Goal: Information Seeking & Learning: Learn about a topic

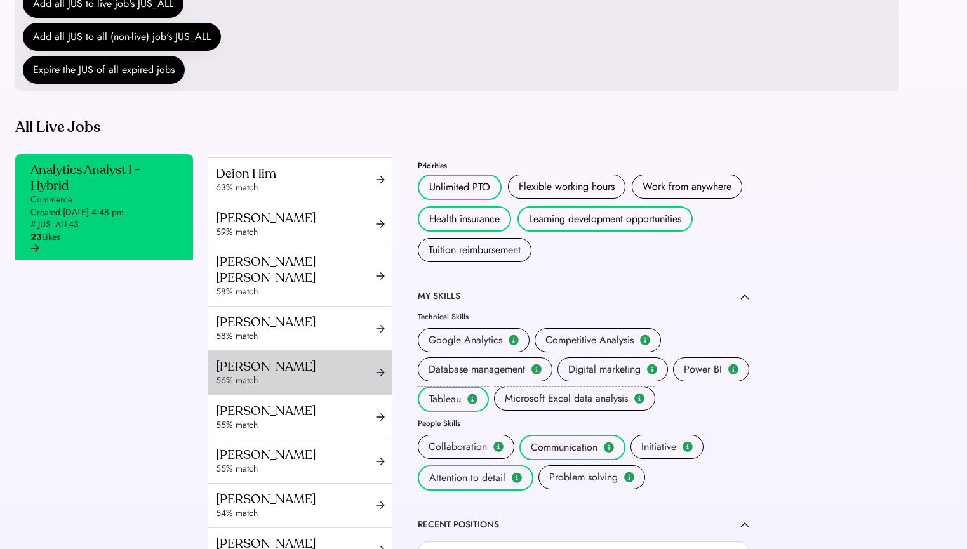
scroll to position [367, 0]
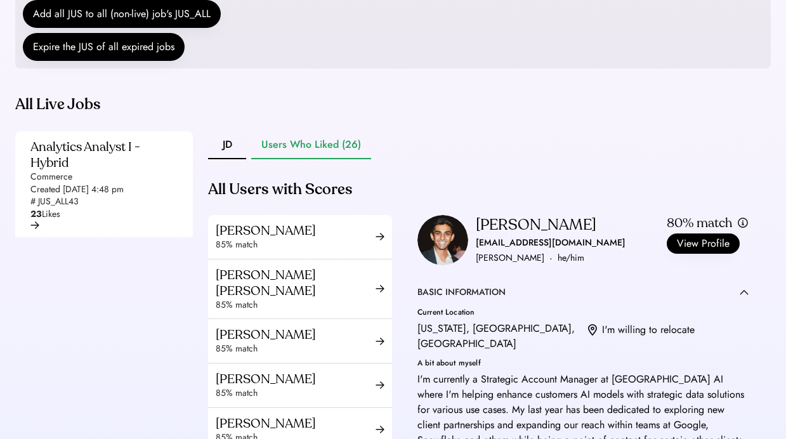
scroll to position [180, 0]
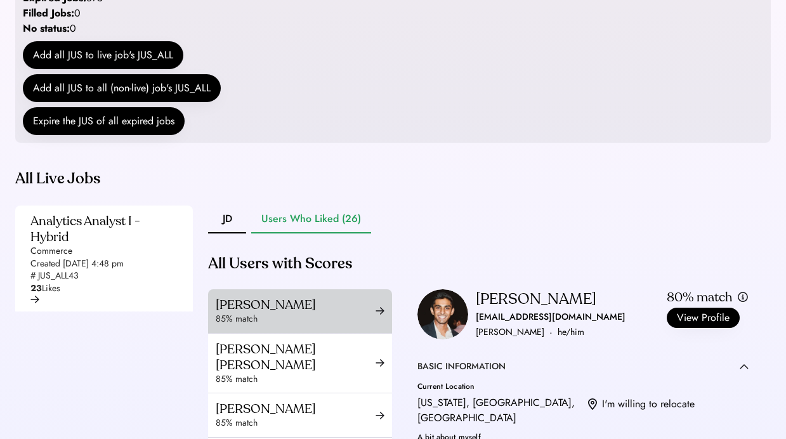
click at [237, 313] on div "Timika Edwards" at bounding box center [296, 305] width 160 height 16
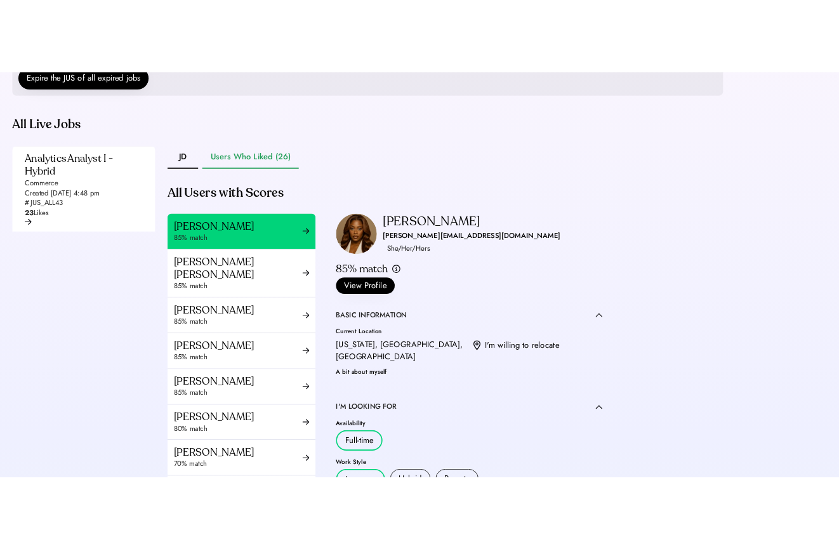
scroll to position [291, 0]
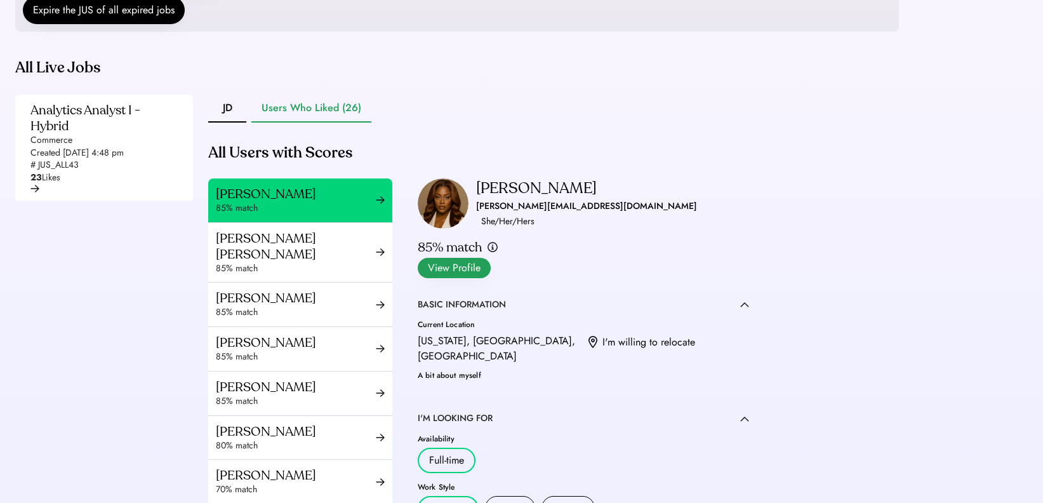
click at [491, 258] on button "View Profile" at bounding box center [454, 268] width 73 height 20
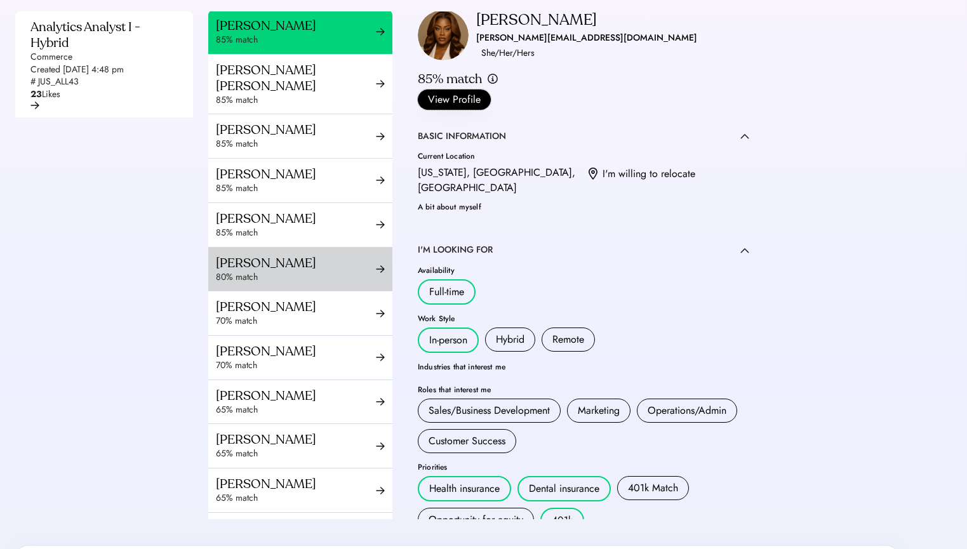
scroll to position [84, 0]
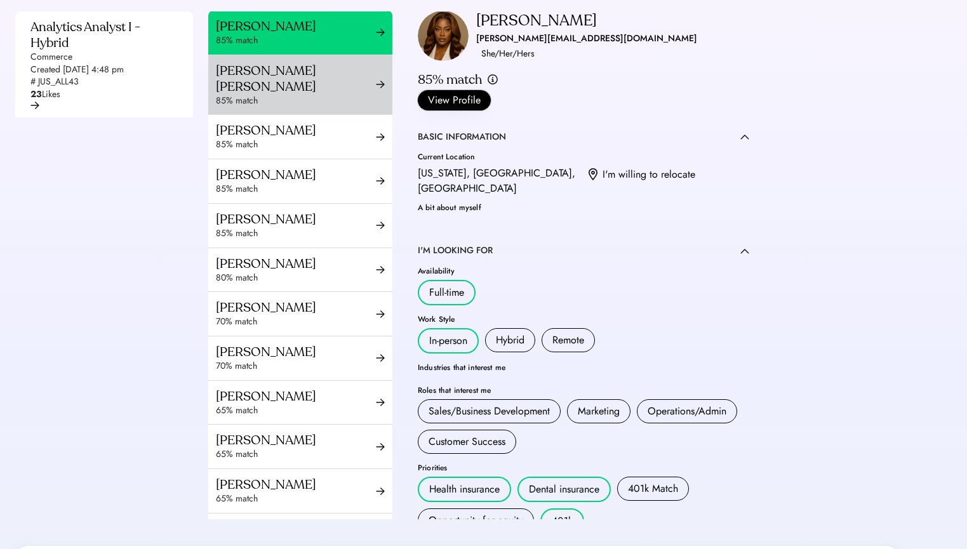
click at [319, 107] on div "85% match" at bounding box center [296, 101] width 160 height 13
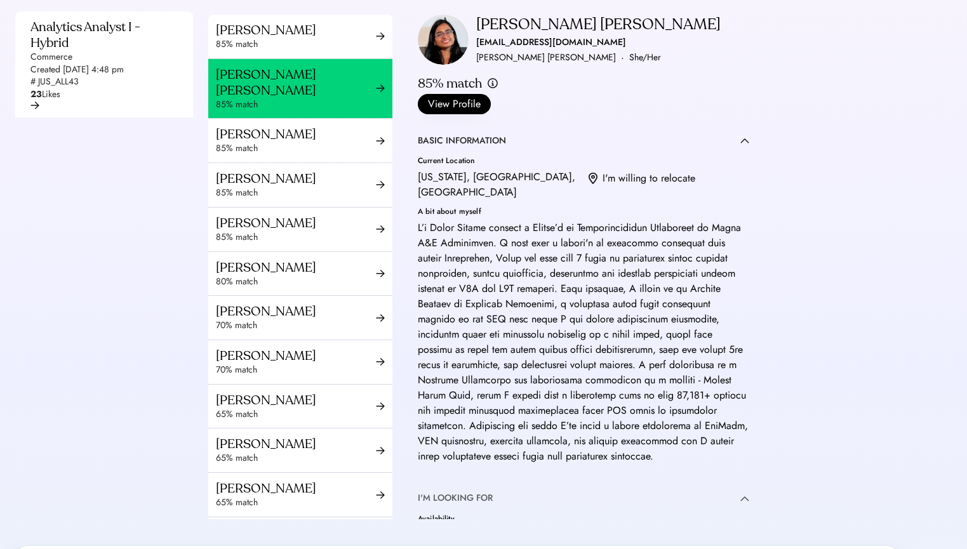
scroll to position [72, 0]
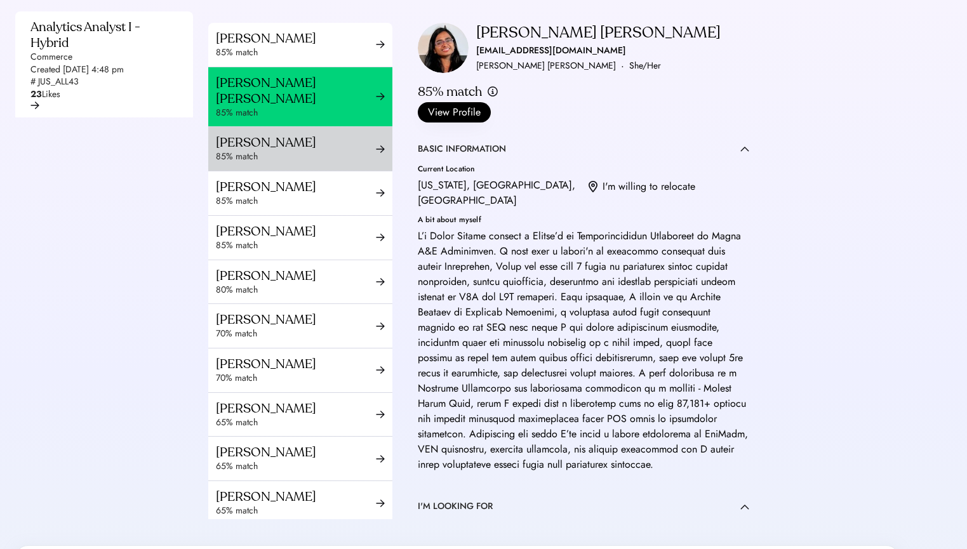
click at [310, 163] on div "85% match" at bounding box center [296, 156] width 160 height 13
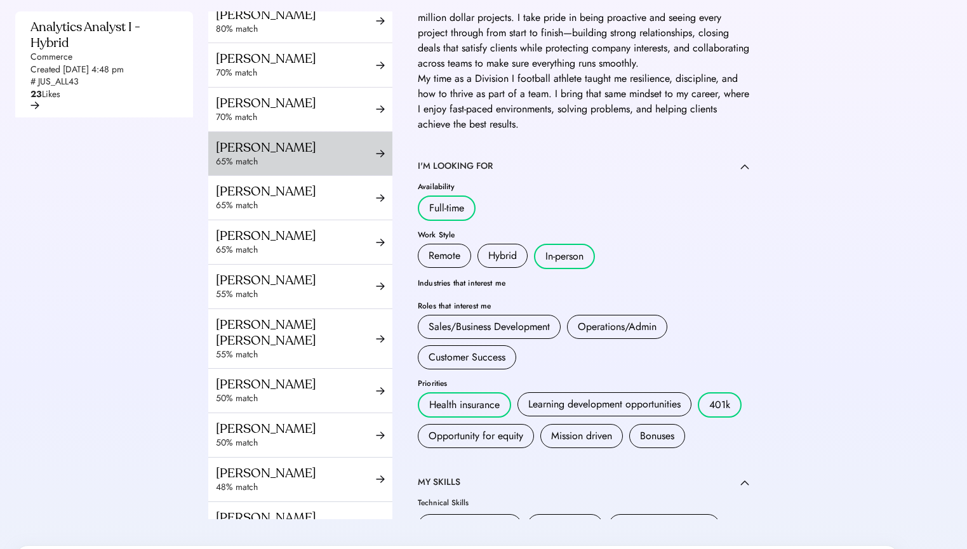
scroll to position [132, 0]
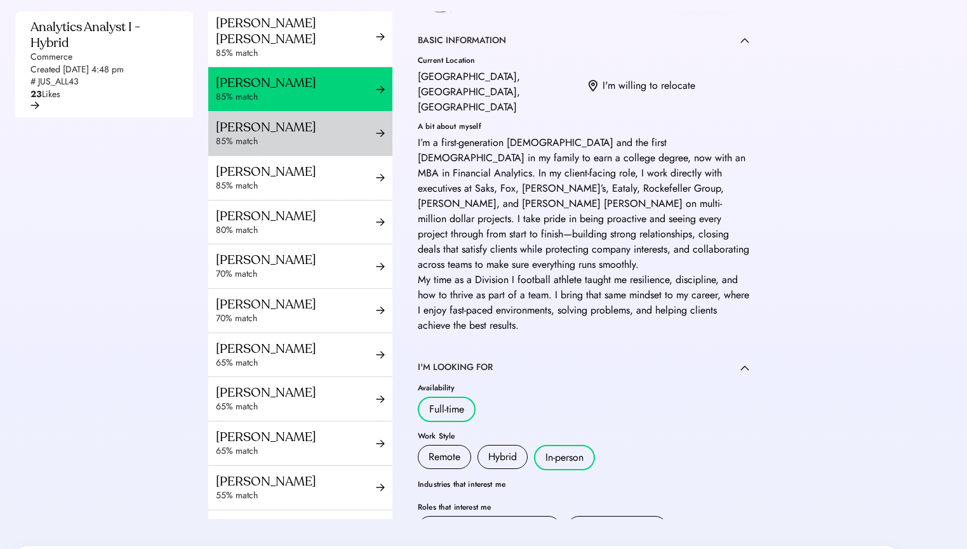
click at [333, 133] on div "Anaan Choudhury 85% match" at bounding box center [300, 134] width 184 height 44
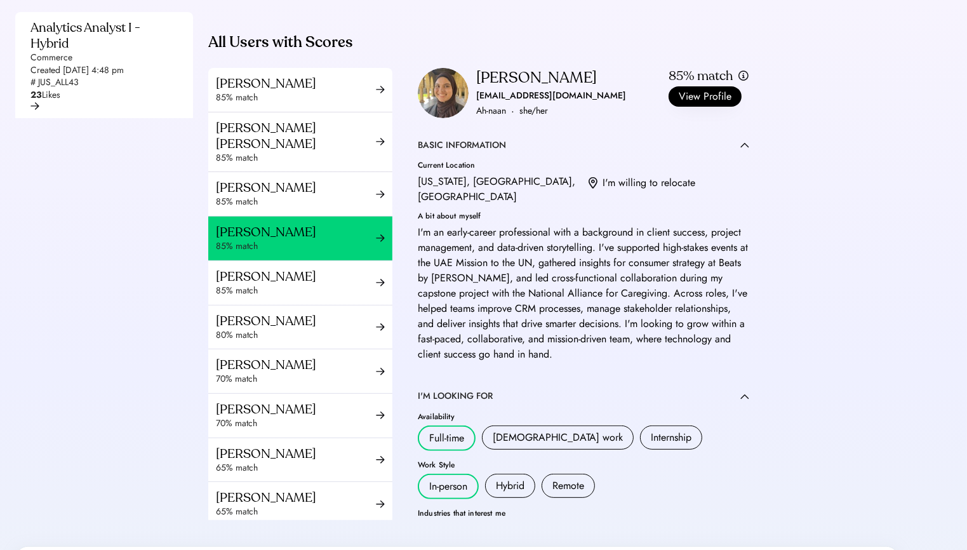
scroll to position [13, 0]
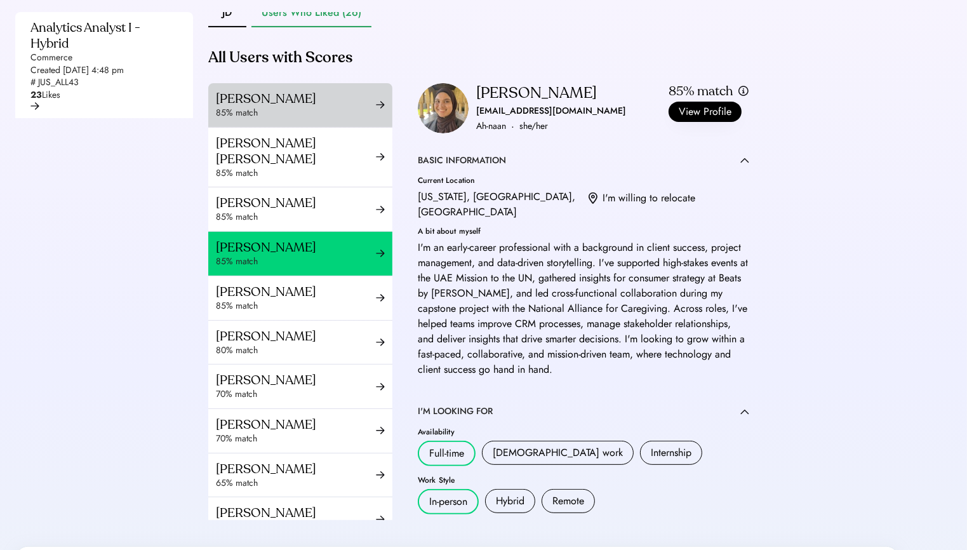
click at [297, 107] on div "Timika Edwards" at bounding box center [296, 99] width 160 height 16
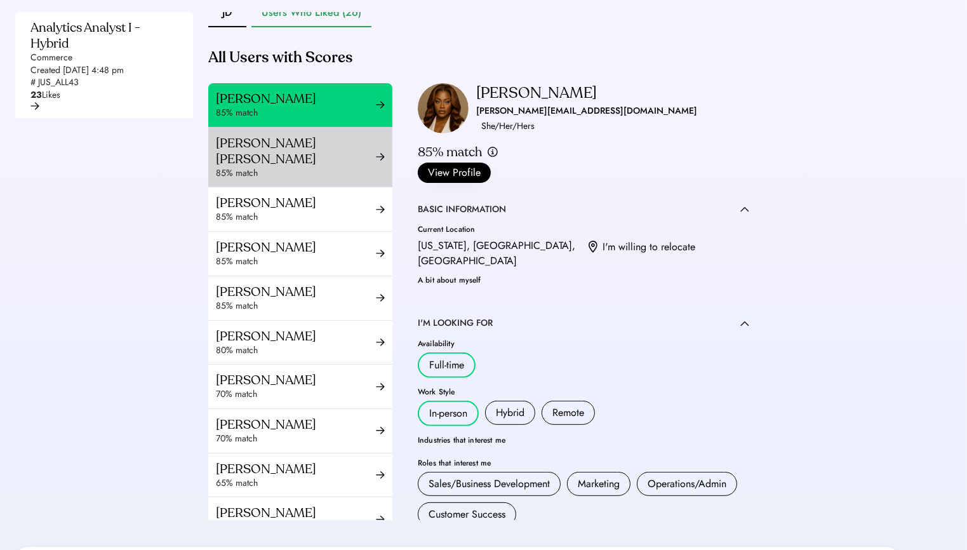
click at [299, 166] on div "Ramya Tulasi Dega" at bounding box center [296, 151] width 160 height 32
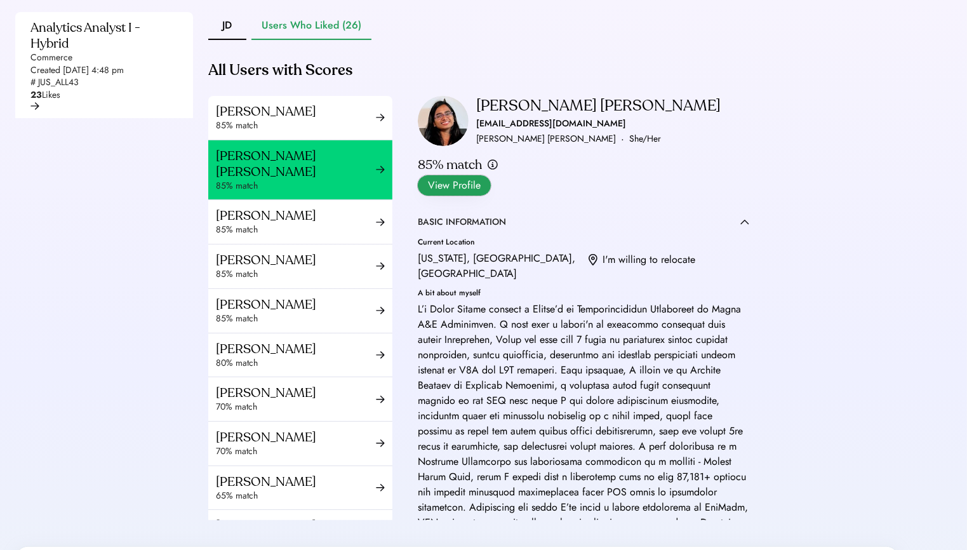
click at [491, 175] on button "View Profile" at bounding box center [454, 185] width 73 height 20
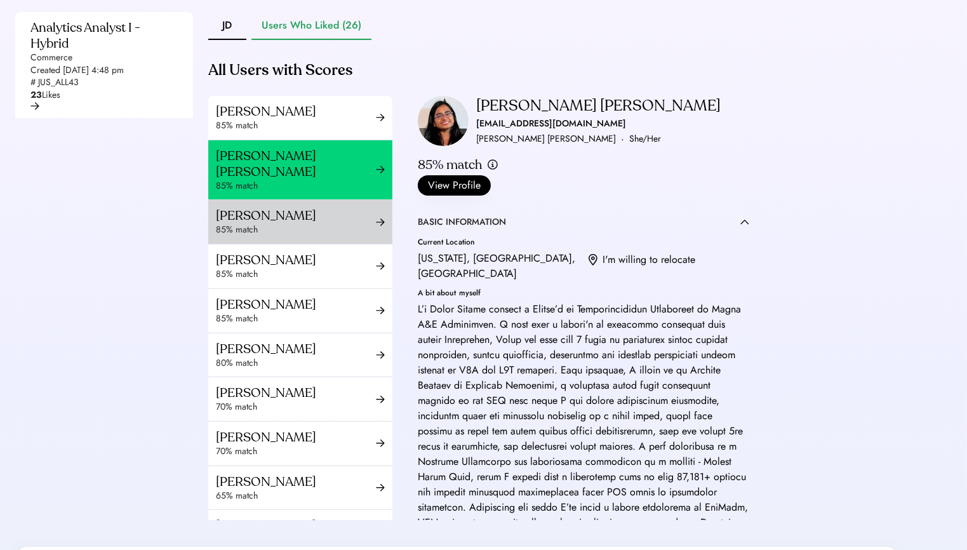
click at [284, 236] on div "85% match" at bounding box center [296, 229] width 160 height 13
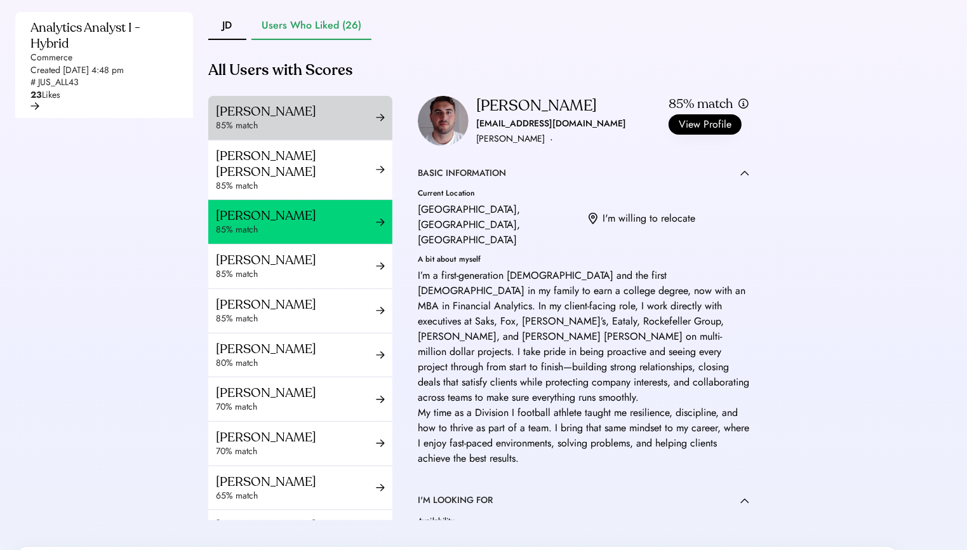
click at [298, 132] on div "85% match" at bounding box center [296, 125] width 160 height 13
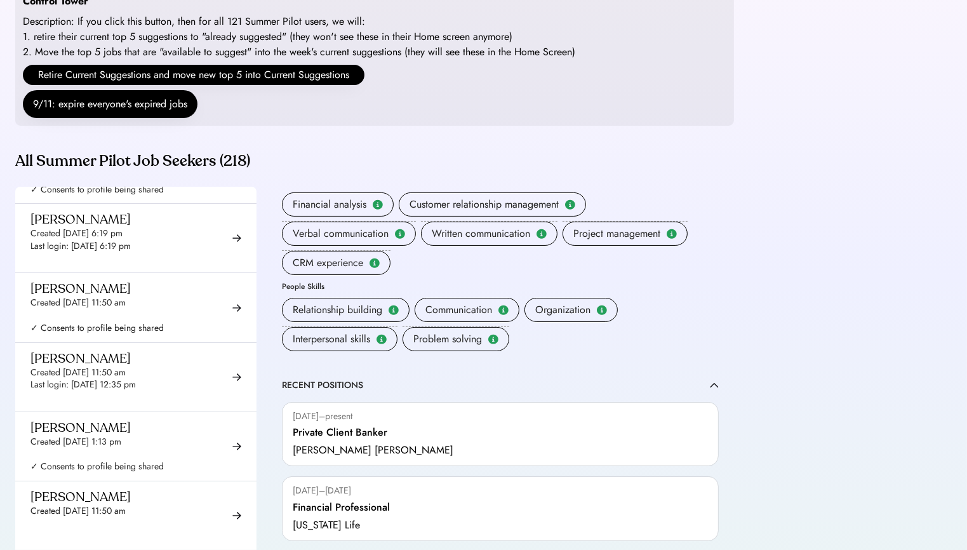
scroll to position [632, 0]
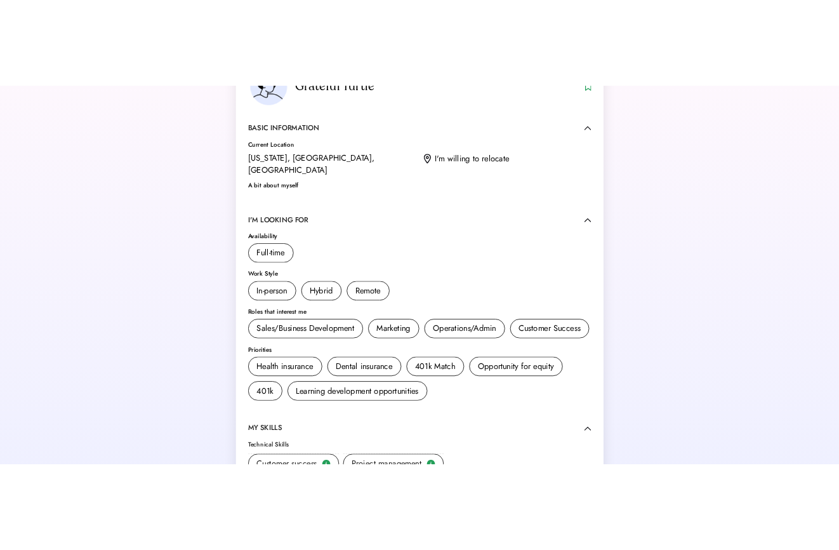
scroll to position [55, 0]
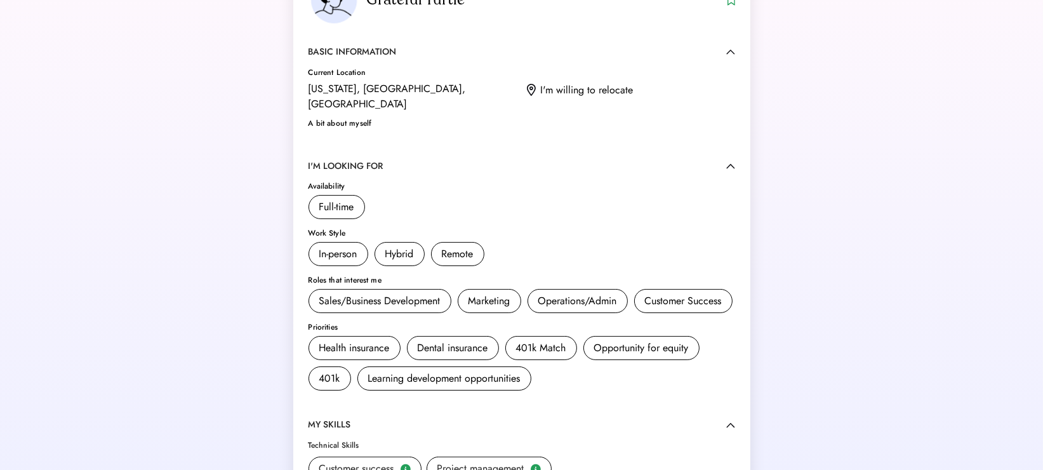
drag, startPoint x: 1037, startPoint y: 459, endPoint x: 875, endPoint y: 501, distance: 167.0
click at [875, 414] on html "Grateful Turtle BASIC INFORMATION Current Location [US_STATE], [GEOGRAPHIC_DATA…" at bounding box center [521, 180] width 1043 height 470
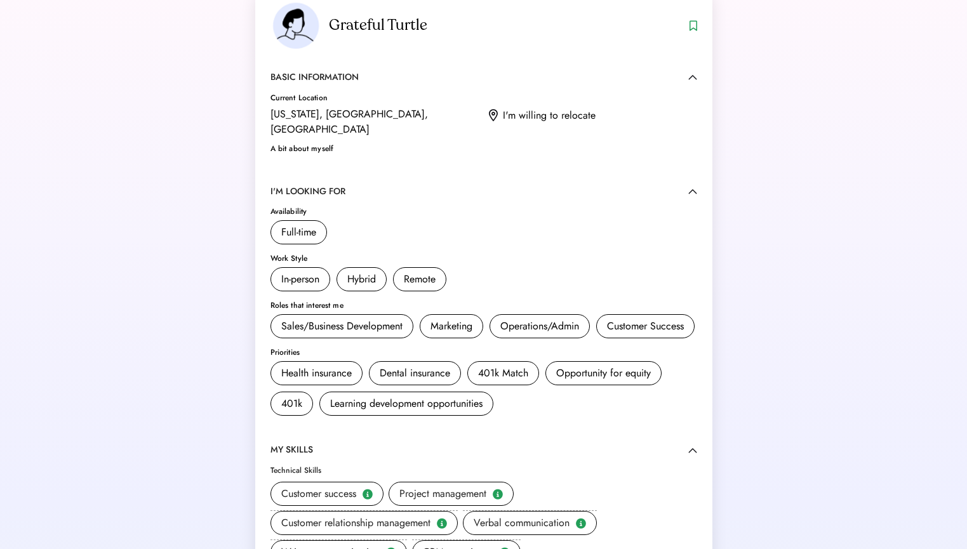
scroll to position [0, 0]
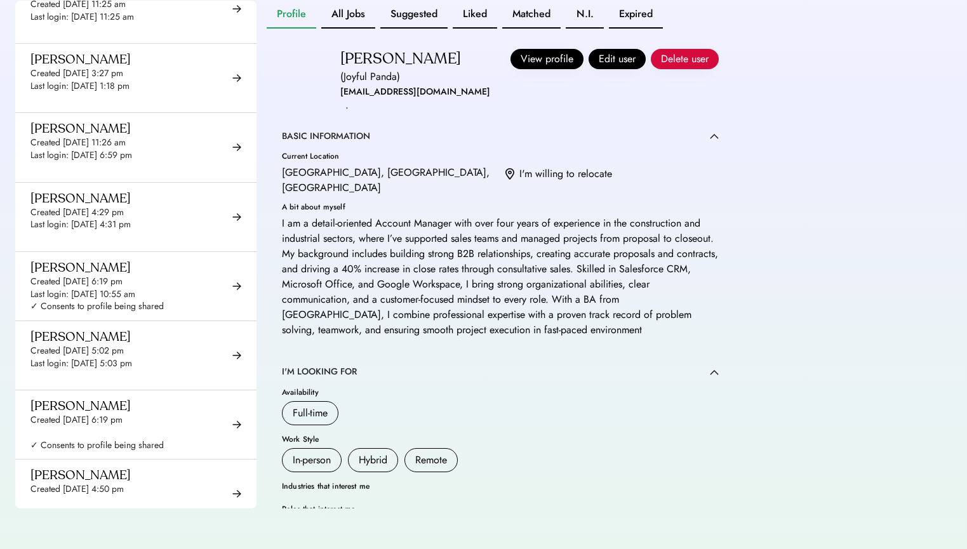
scroll to position [10347, 0]
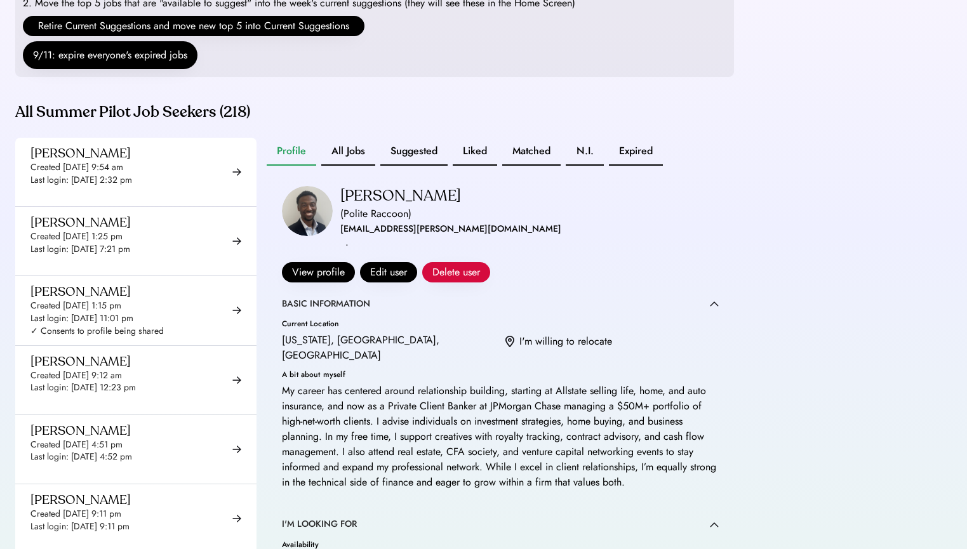
scroll to position [10773, 0]
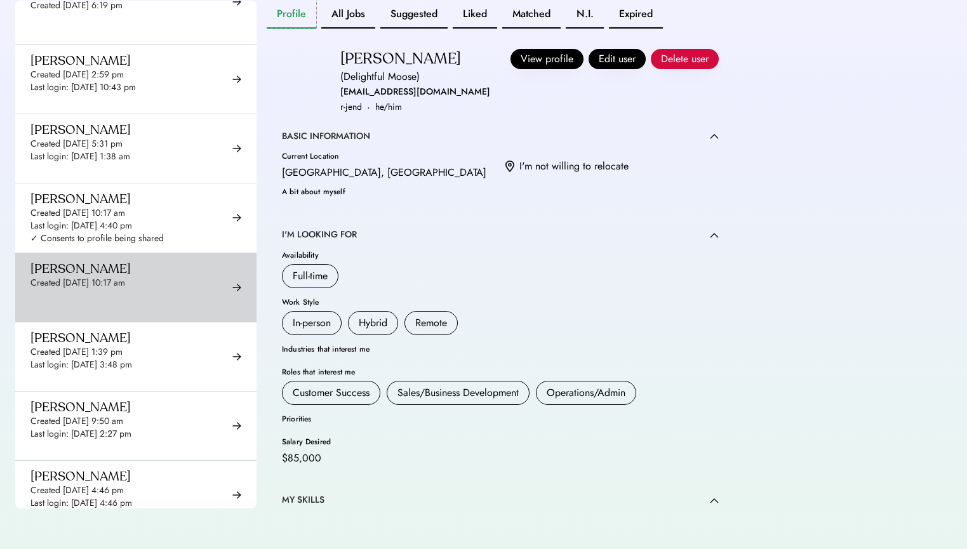
scroll to position [1305, 0]
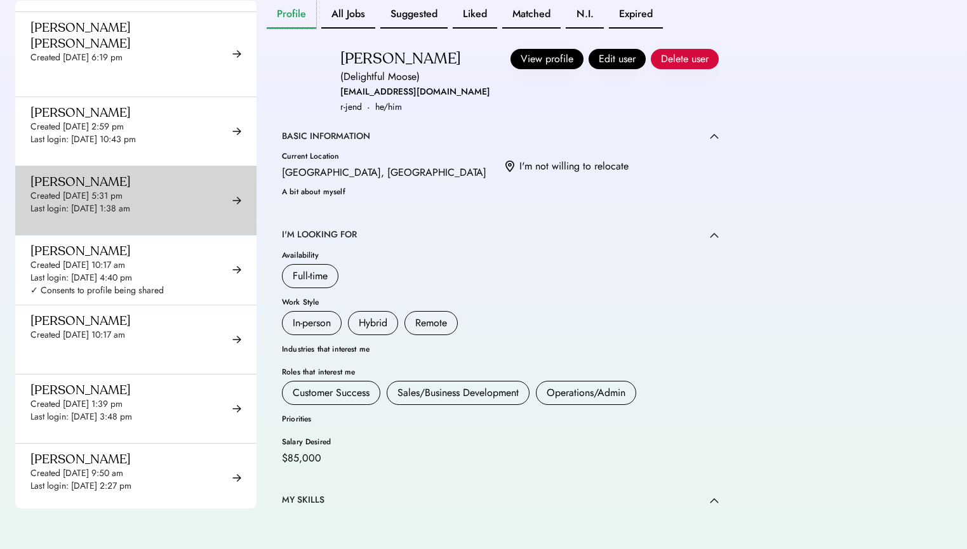
click at [122, 190] on div "Created Sep 9, 2025 5:31 pm" at bounding box center [76, 196] width 92 height 13
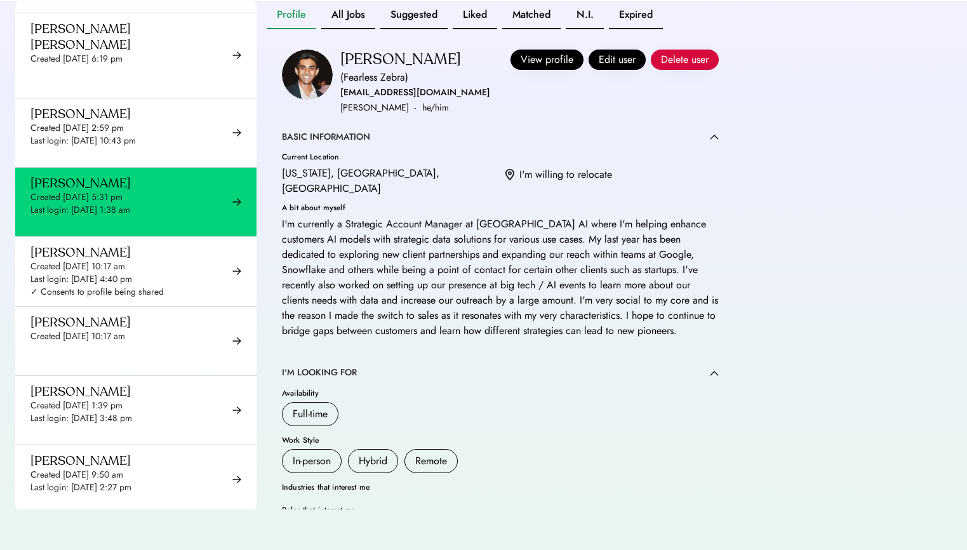
scroll to position [1305, 0]
click at [532, 70] on button "View profile" at bounding box center [546, 60] width 73 height 20
